Goal: Task Accomplishment & Management: Manage account settings

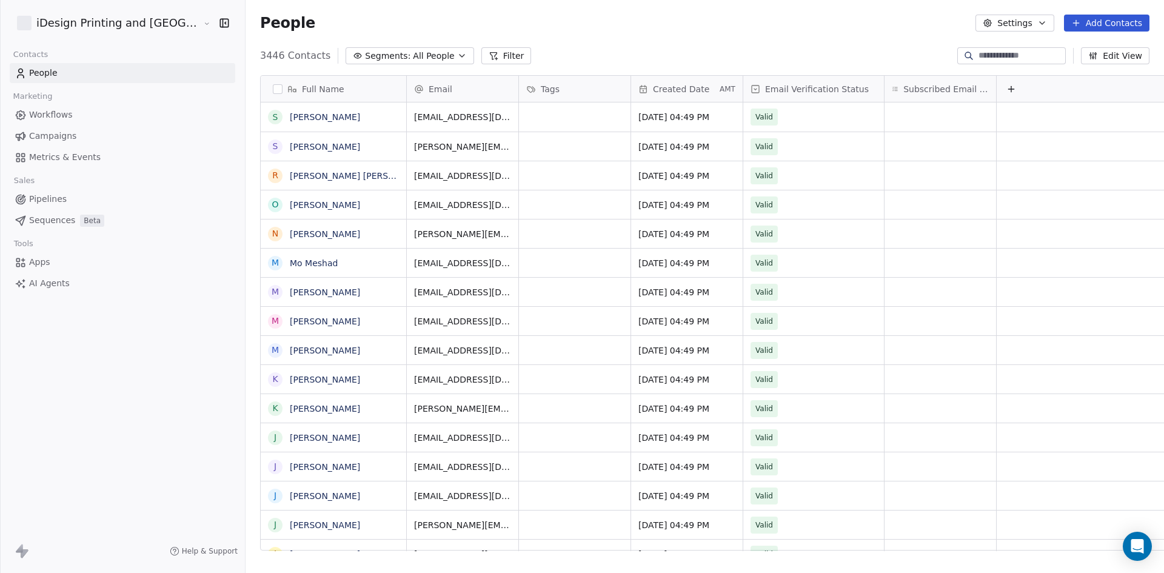
scroll to position [10, 10]
click at [58, 144] on link "Campaigns" at bounding box center [122, 136] width 225 height 20
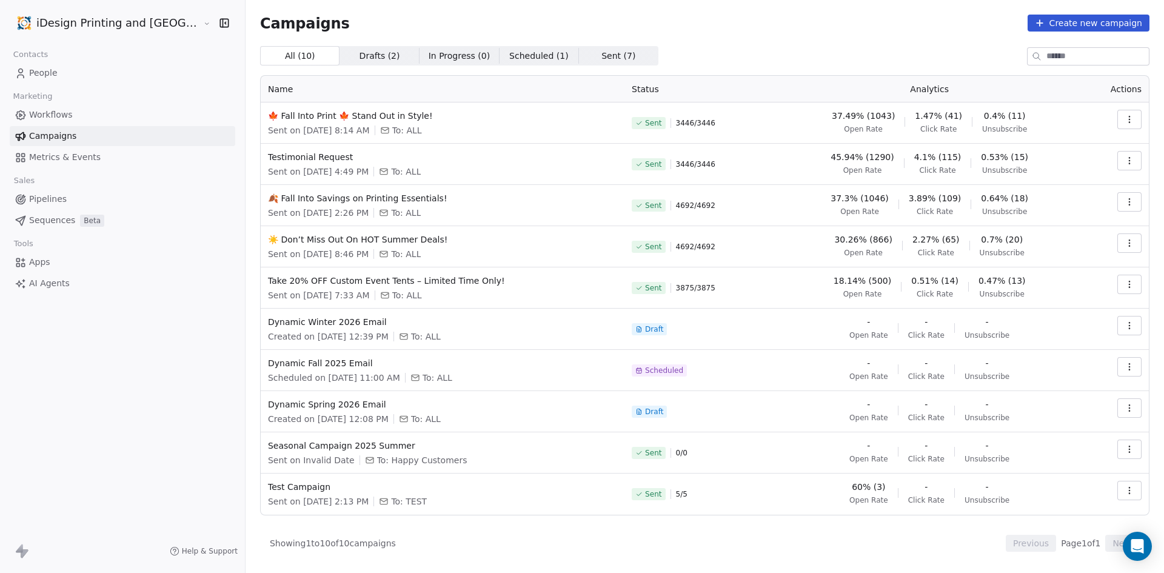
click at [1127, 165] on icon "button" at bounding box center [1129, 161] width 10 height 10
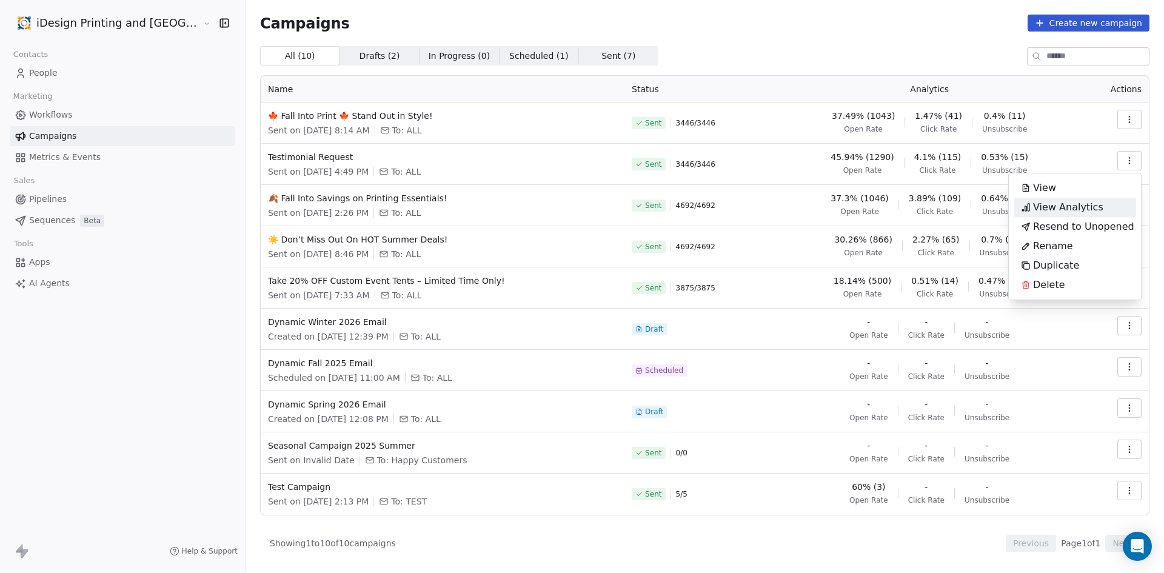
click at [1097, 204] on span "View Analytics" at bounding box center [1068, 207] width 70 height 15
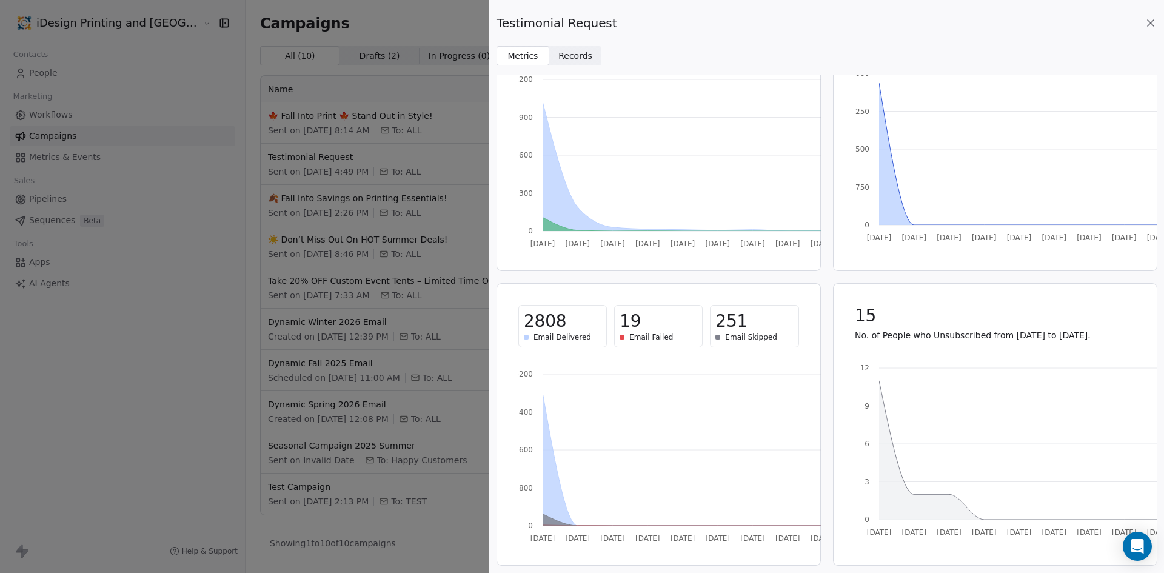
scroll to position [94, 0]
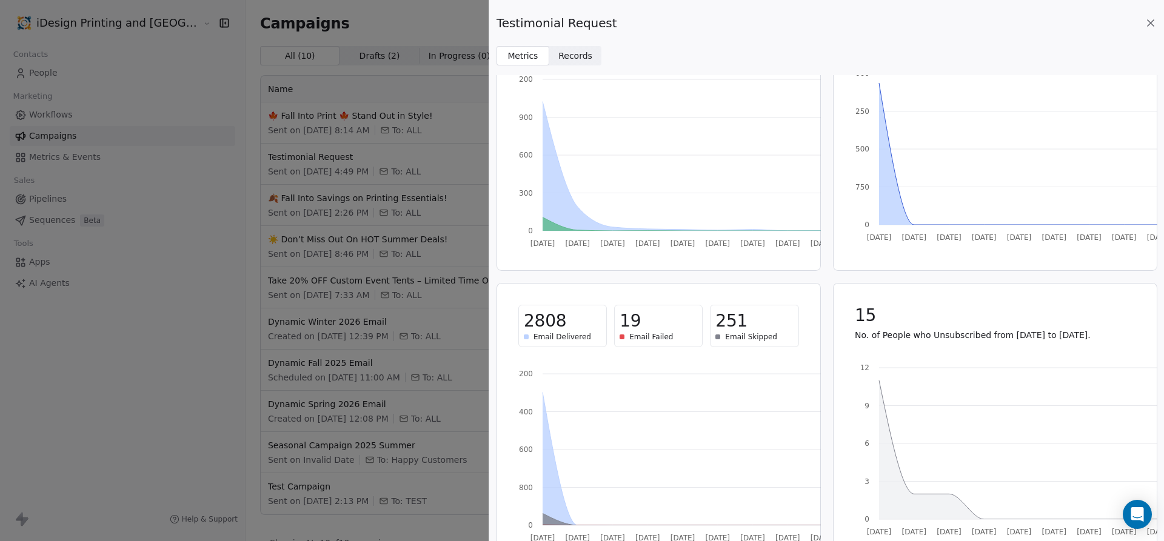
click at [1148, 25] on icon at bounding box center [1150, 23] width 6 height 6
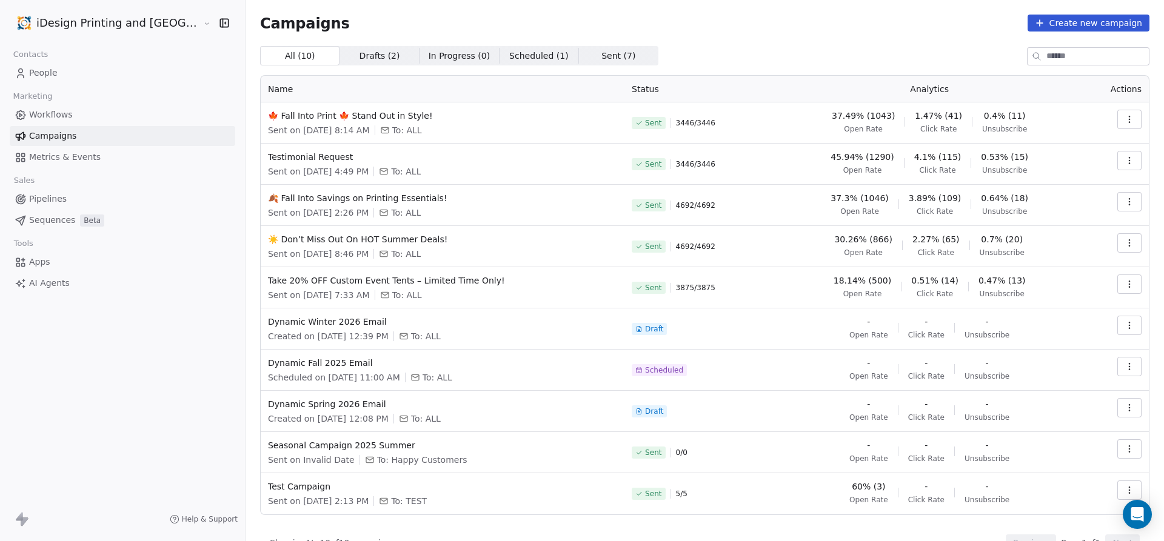
click at [1128, 370] on button "button" at bounding box center [1129, 366] width 24 height 19
click at [1062, 394] on div "Edit" at bounding box center [1065, 393] width 122 height 19
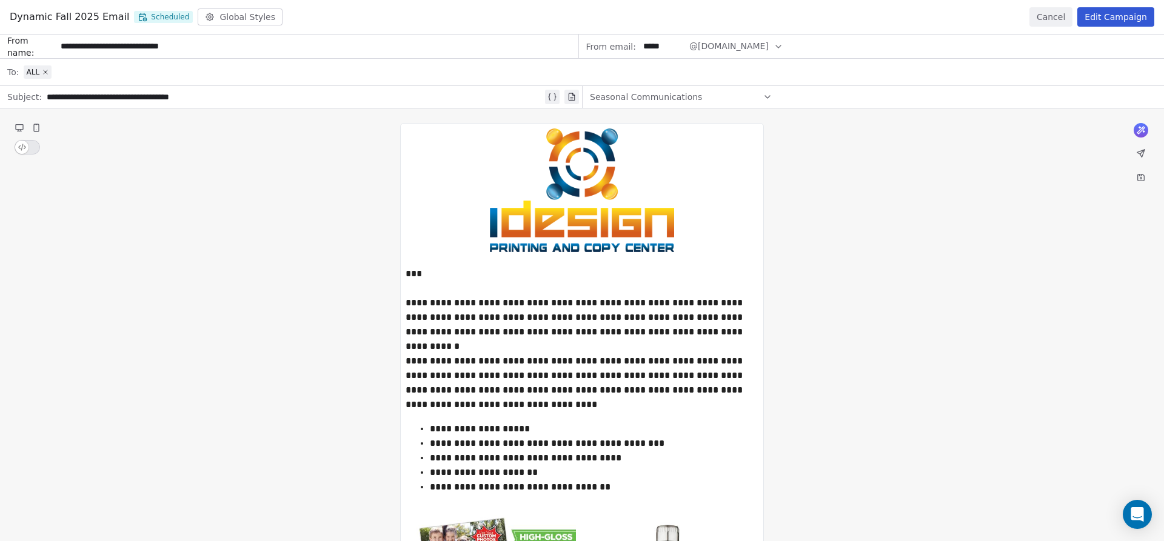
click at [1118, 12] on button "Edit Campaign" at bounding box center [1115, 16] width 77 height 19
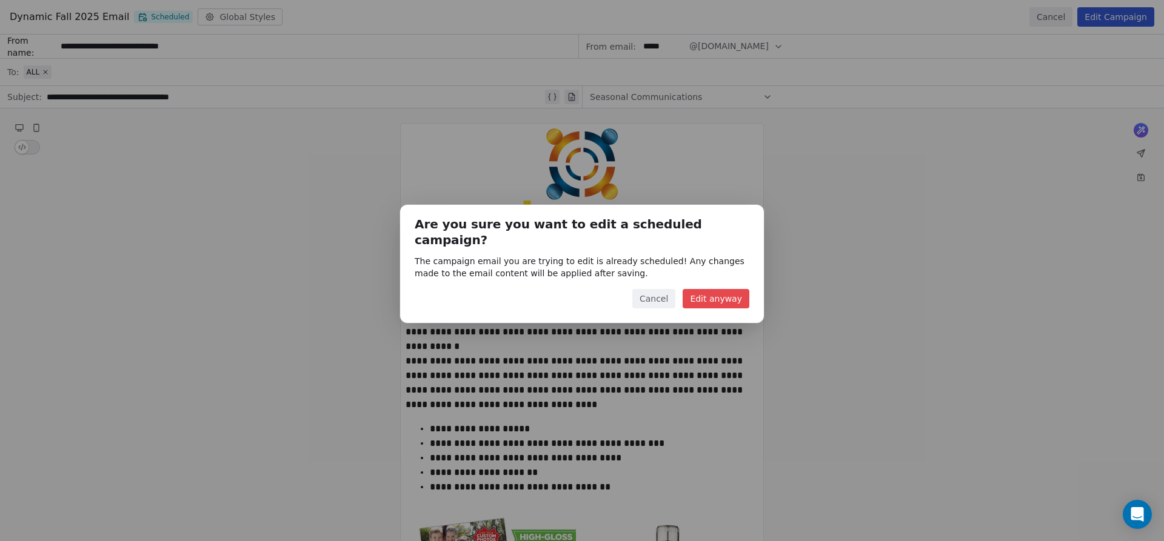
click at [727, 293] on button "Edit anyway" at bounding box center [716, 298] width 67 height 19
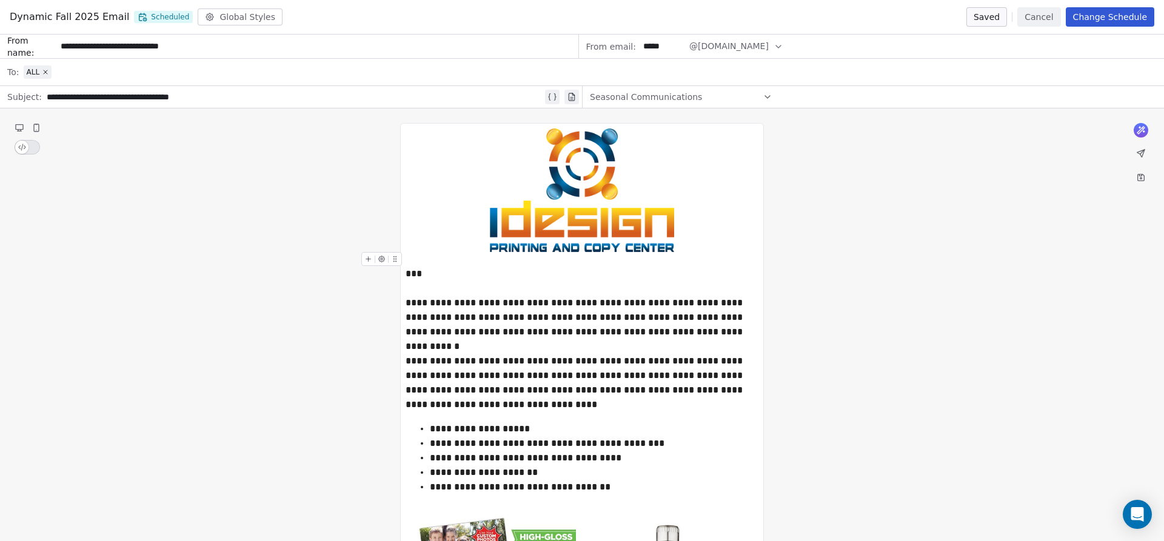
click at [1108, 20] on button "Change Schedule" at bounding box center [1110, 16] width 89 height 19
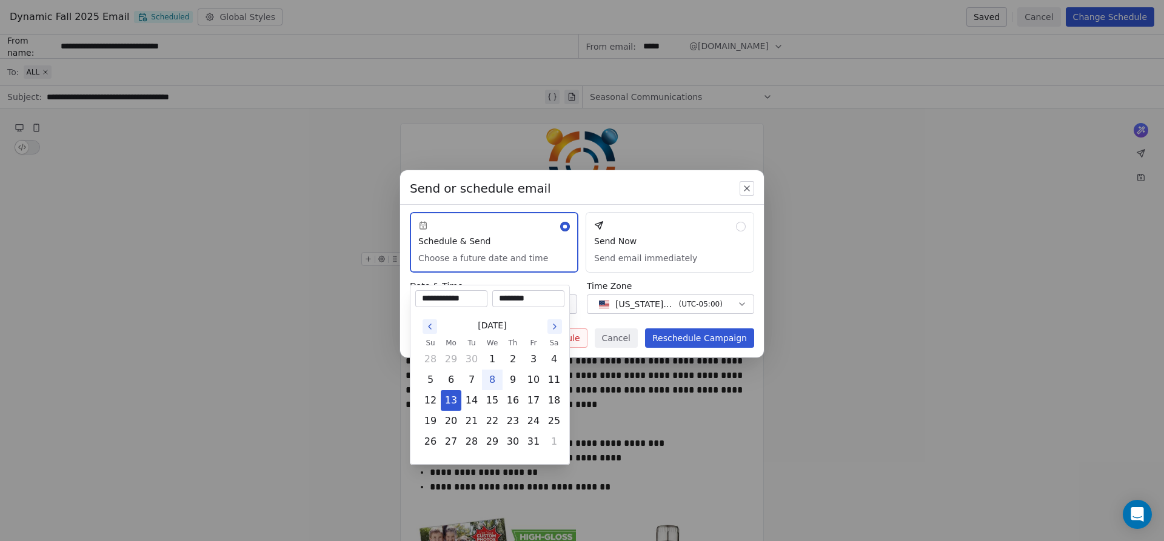
click at [567, 309] on body "iDesign Printing and Copy Center Contacts People Marketing Workflows Campaigns …" at bounding box center [582, 270] width 1164 height 541
click at [453, 421] on button "20" at bounding box center [450, 421] width 19 height 19
type input "**********"
click at [530, 306] on div "********" at bounding box center [528, 298] width 72 height 17
click at [533, 304] on input "********" at bounding box center [528, 299] width 67 height 12
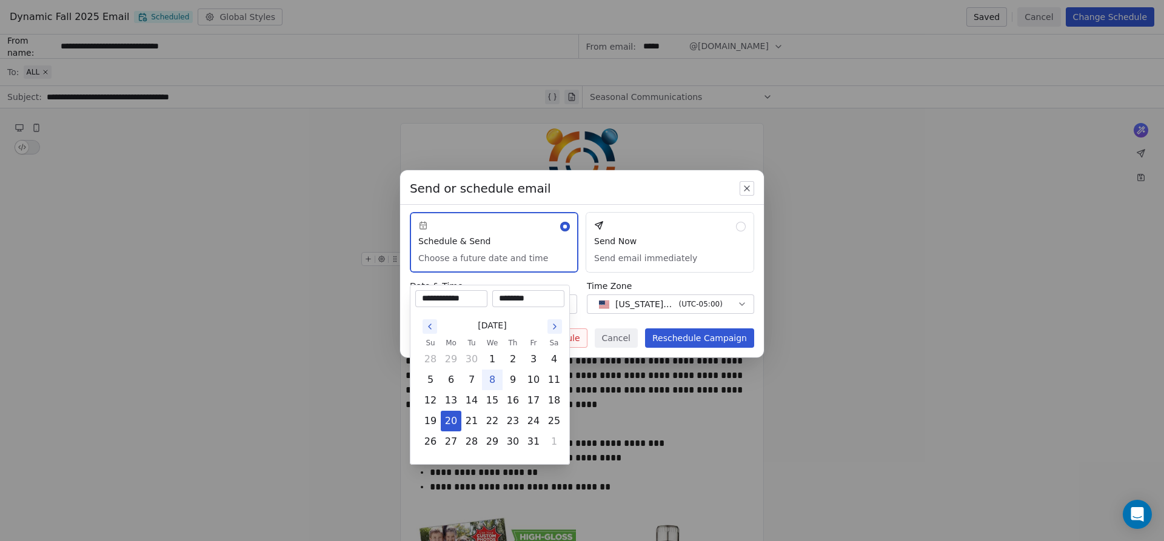
click at [649, 193] on div "Send or schedule email Schedule & Send Choose a future date and time Send Now S…" at bounding box center [582, 270] width 1164 height 239
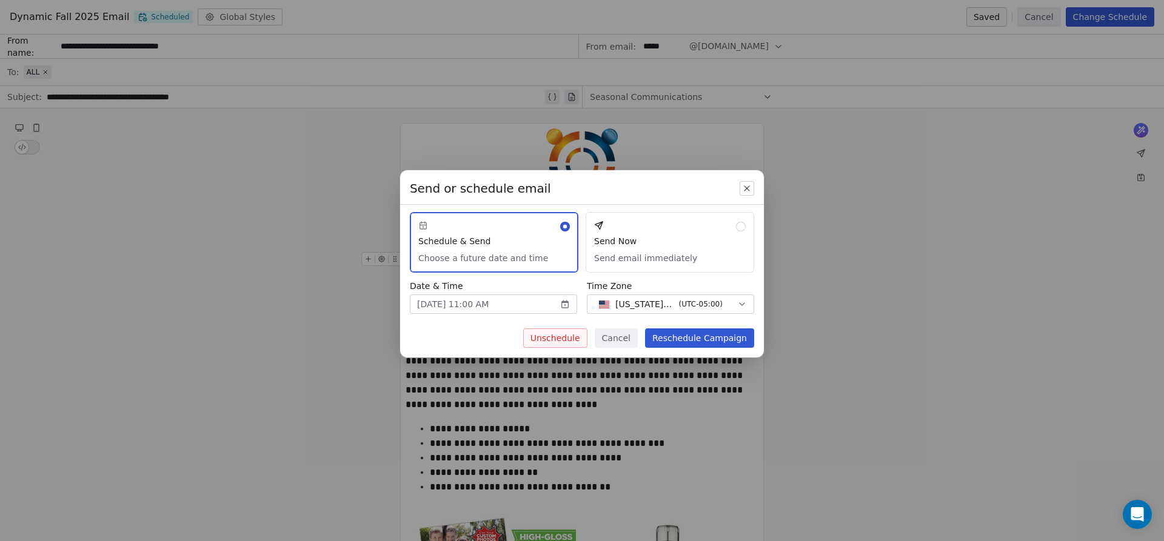
click at [676, 336] on button "Reschedule Campaign" at bounding box center [699, 338] width 109 height 19
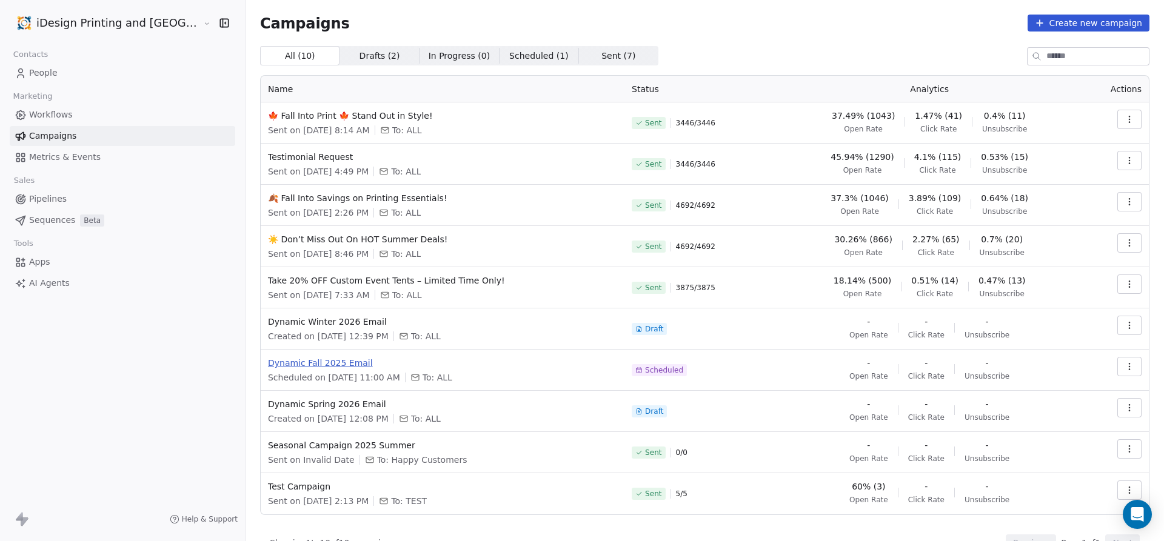
click at [276, 367] on span "Dynamic Fall 2025 Email" at bounding box center [442, 363] width 349 height 12
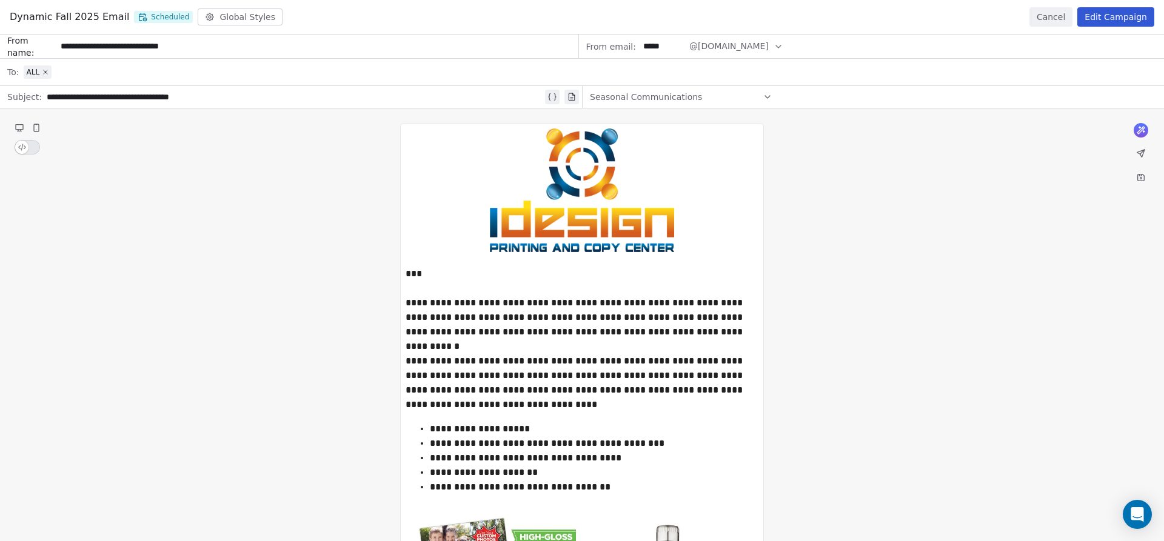
click at [1054, 21] on button "Cancel" at bounding box center [1050, 16] width 43 height 19
